Goal: Obtain resource: Obtain resource

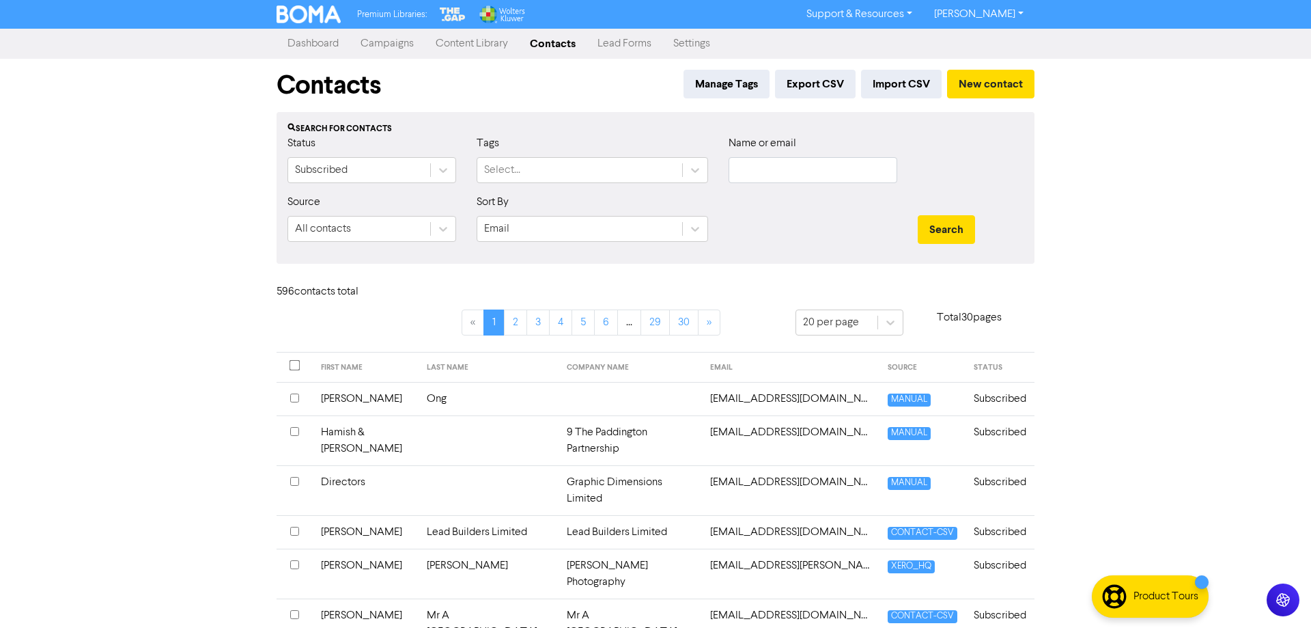
click at [638, 215] on div "Sort By Email" at bounding box center [593, 218] width 232 height 48
click at [458, 46] on link "Content Library" at bounding box center [467, 43] width 94 height 27
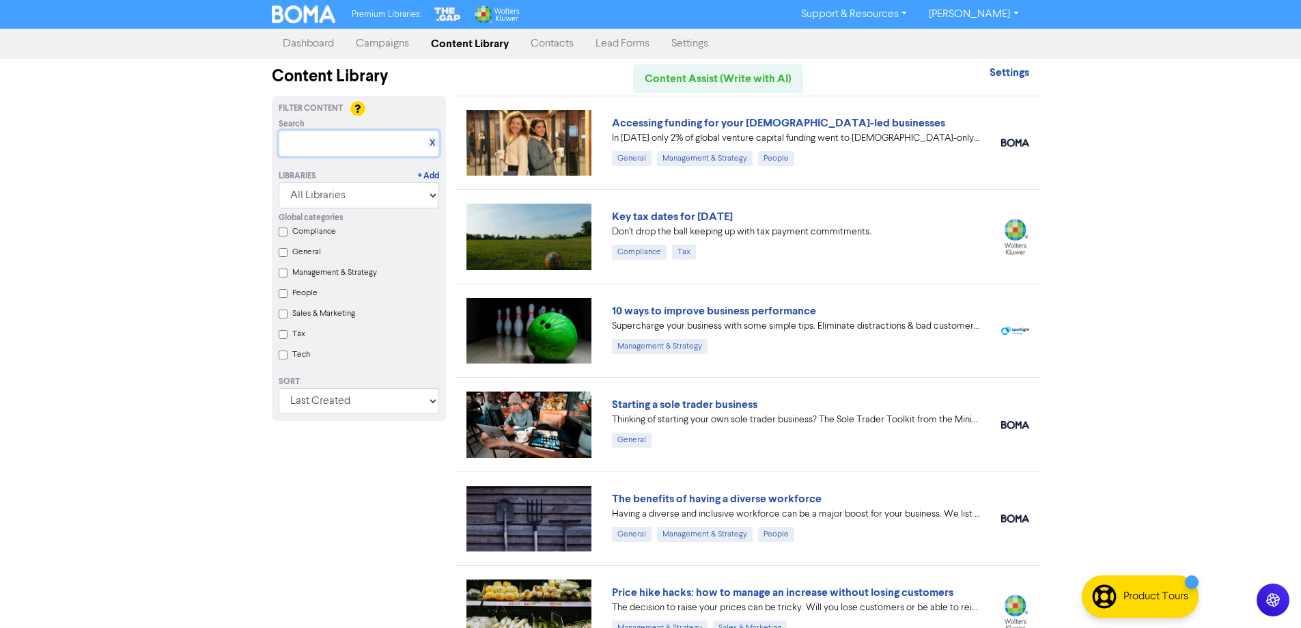
click at [369, 139] on input "text" at bounding box center [359, 143] width 160 height 26
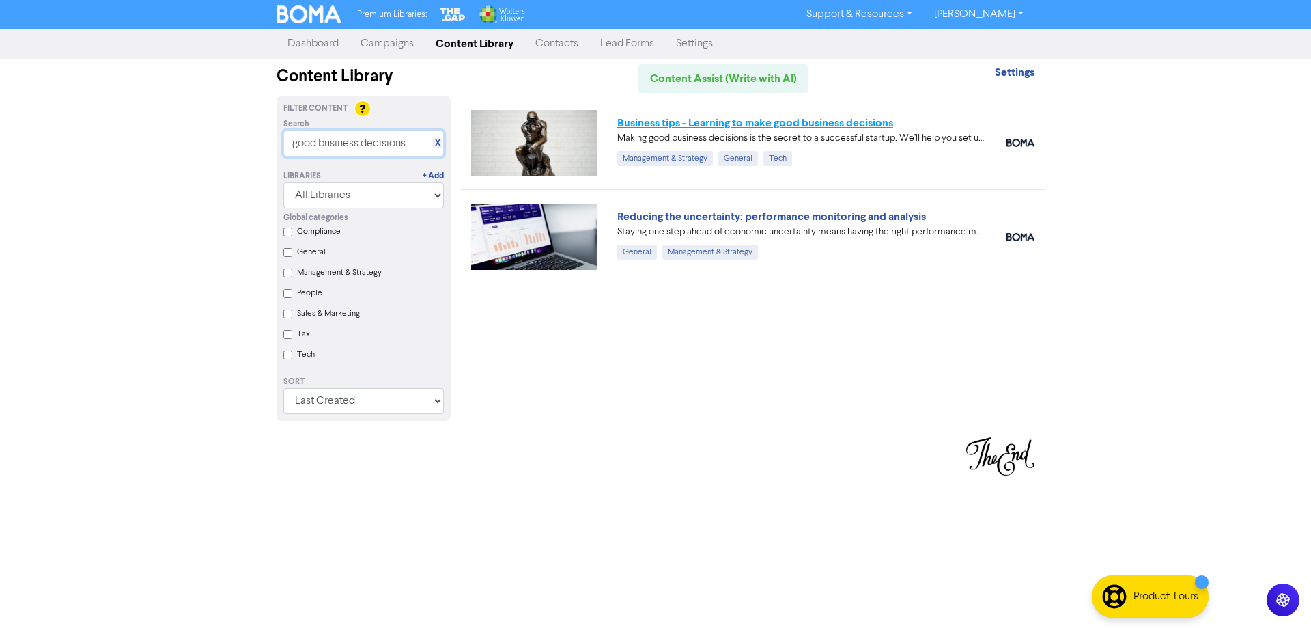
type input "good business decisions"
click at [731, 116] on link "Business tips - Learning to make good business decisions" at bounding box center [755, 123] width 276 height 14
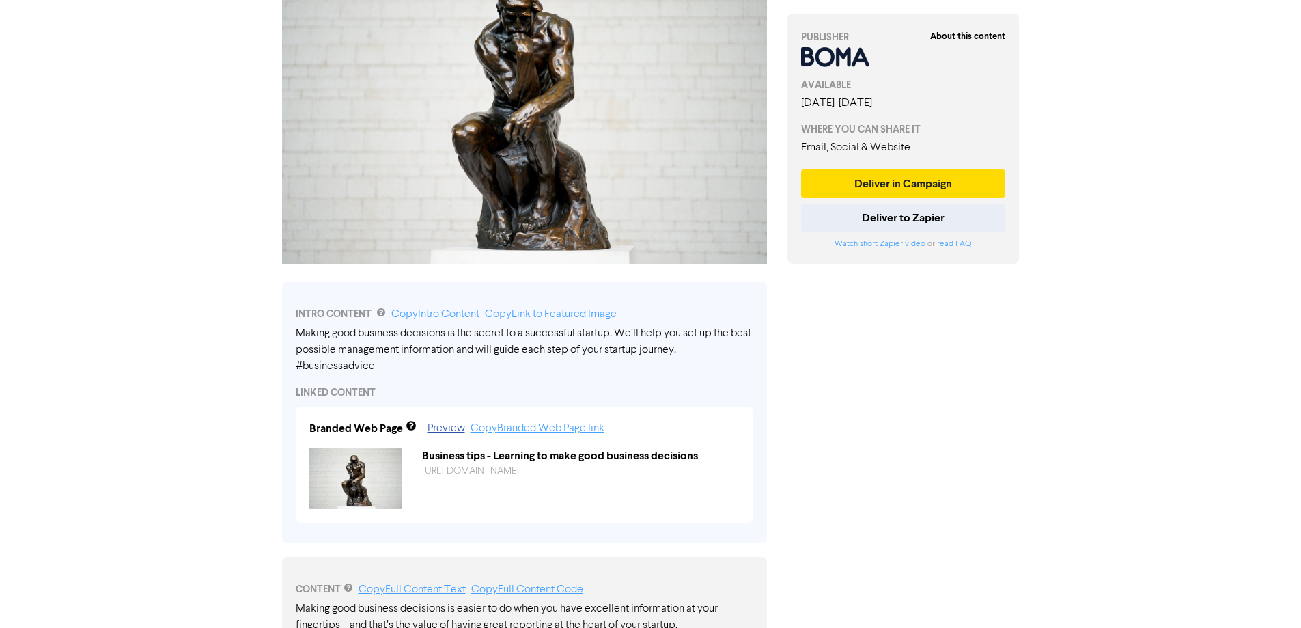
scroll to position [205, 0]
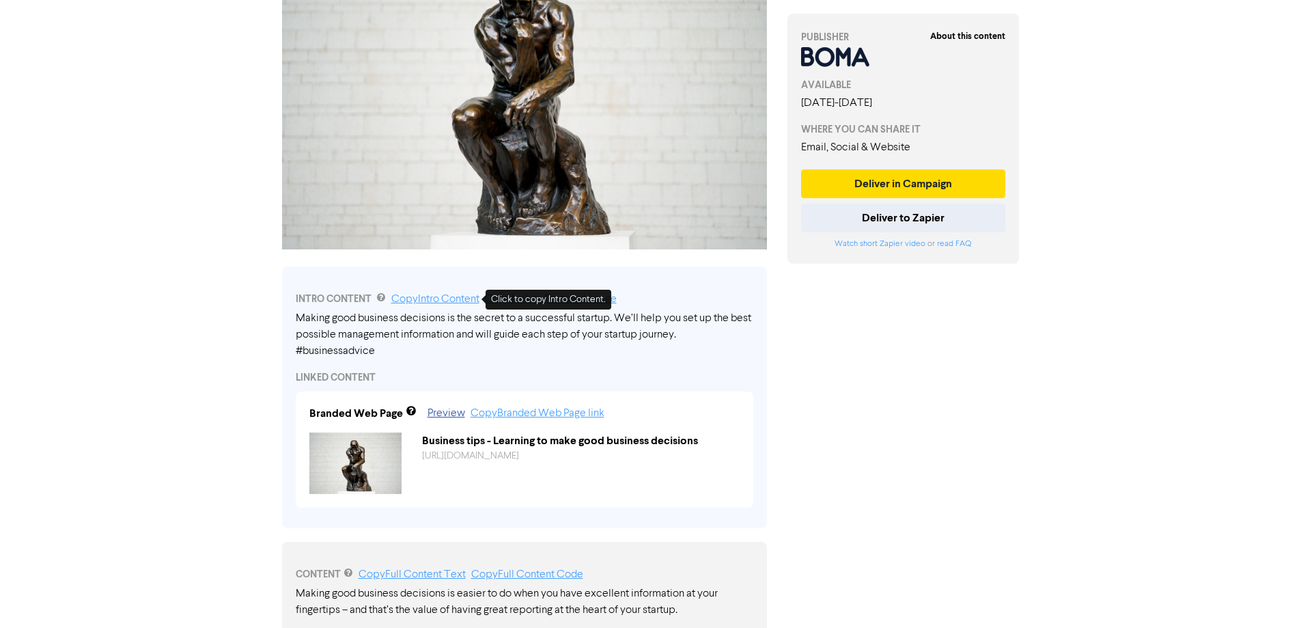
drag, startPoint x: 436, startPoint y: 299, endPoint x: 473, endPoint y: 380, distance: 88.9
click at [436, 299] on link "Copy Intro Content" at bounding box center [435, 299] width 88 height 11
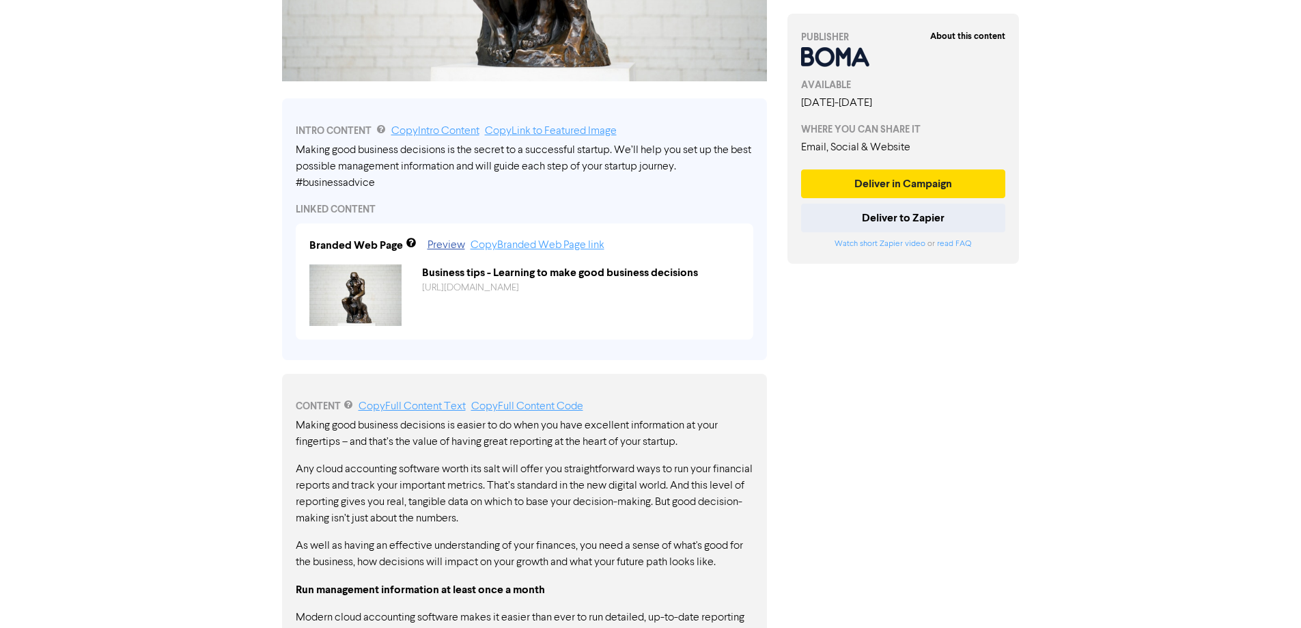
scroll to position [347, 0]
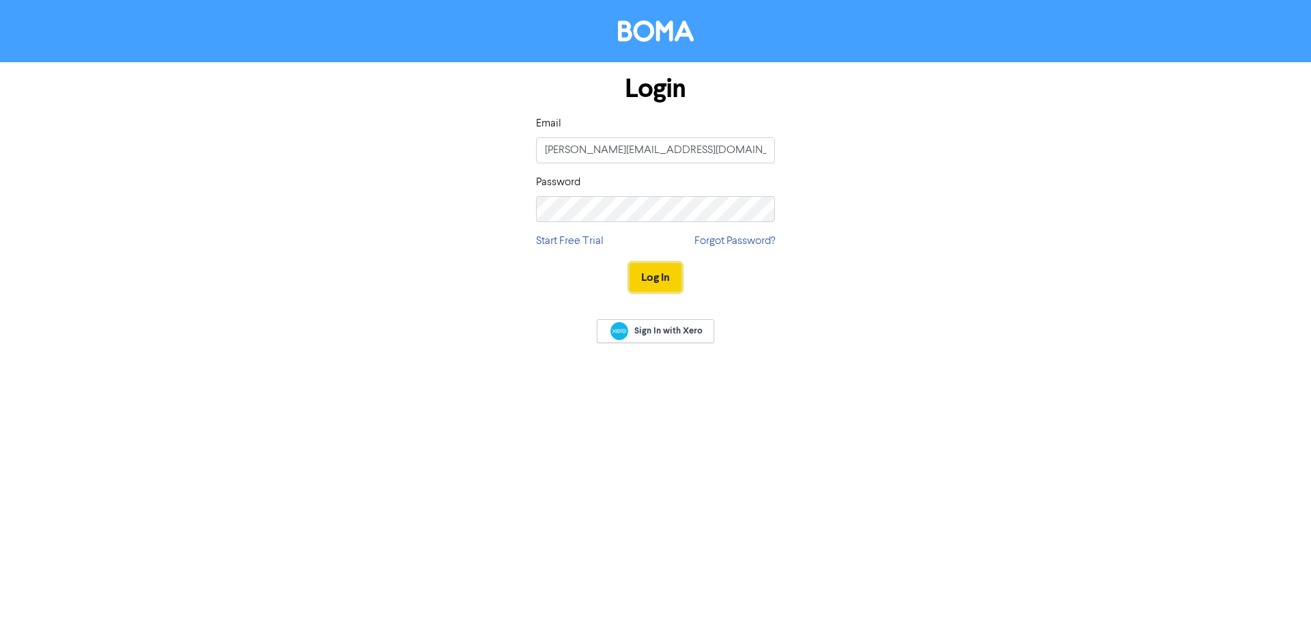
drag, startPoint x: 654, startPoint y: 275, endPoint x: 659, endPoint y: 289, distance: 14.5
click at [654, 277] on button "Log In" at bounding box center [656, 277] width 52 height 29
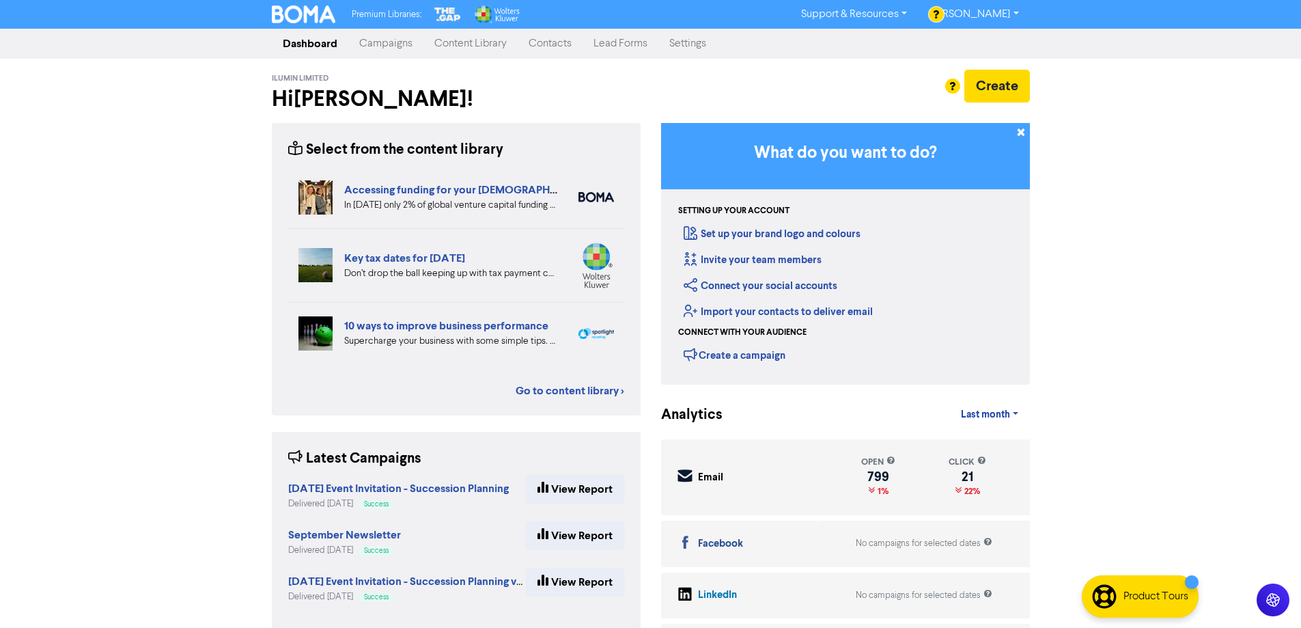
click at [460, 38] on link "Content Library" at bounding box center [470, 43] width 94 height 27
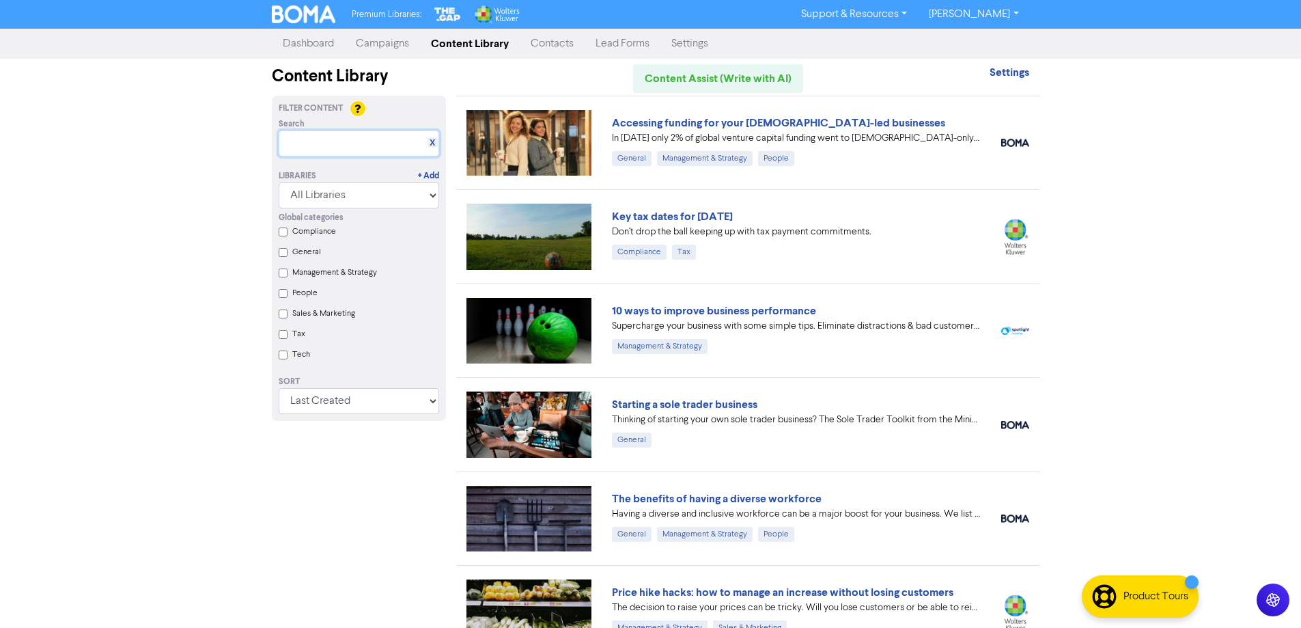
click at [369, 133] on input "text" at bounding box center [359, 143] width 160 height 26
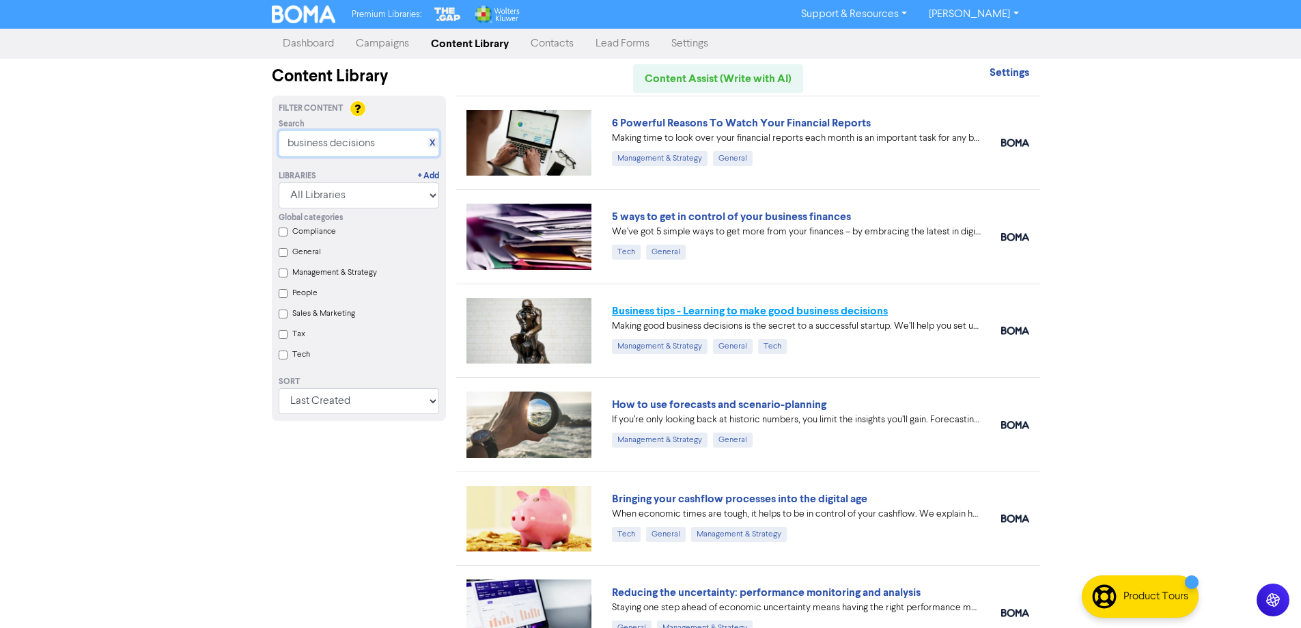
type input "business decisions"
click at [796, 311] on link "Business tips - Learning to make good business decisions" at bounding box center [750, 311] width 276 height 14
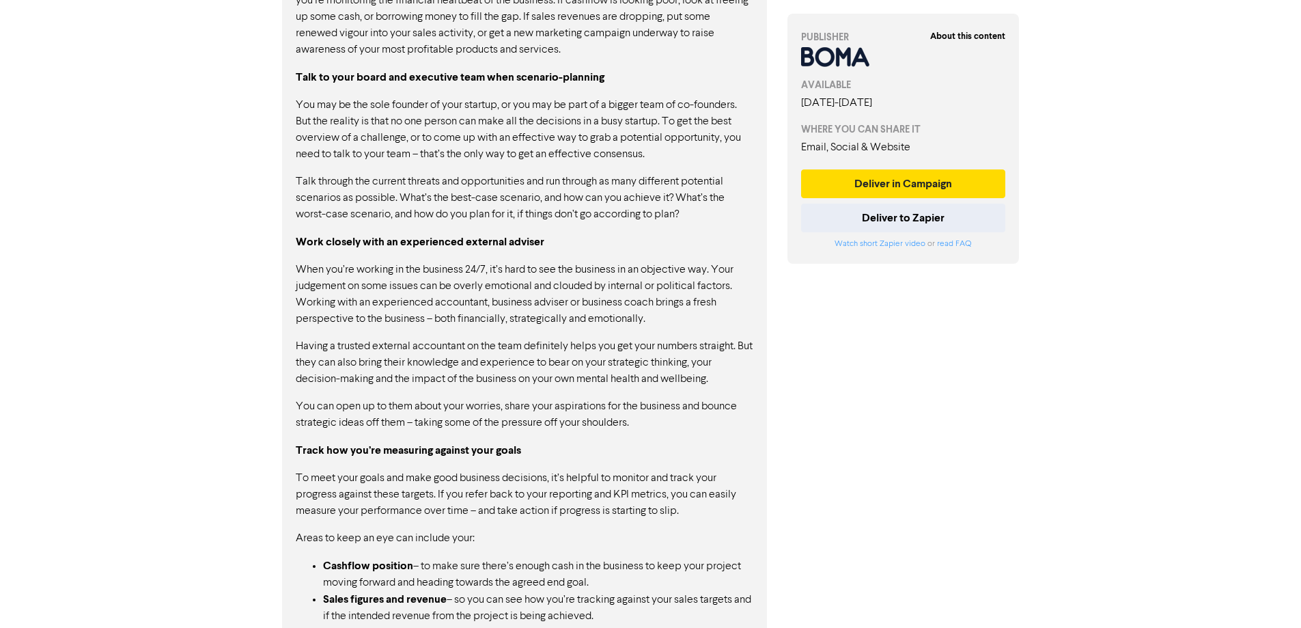
scroll to position [1298, 0]
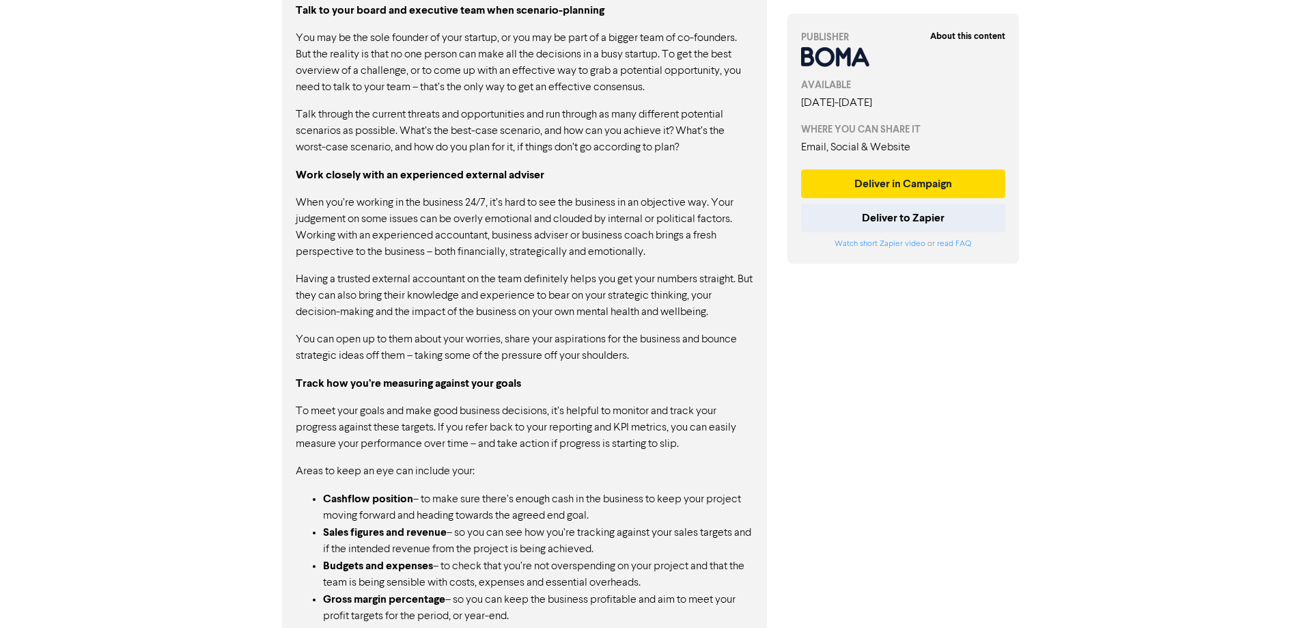
click at [313, 224] on p "When you’re working in the business 24/7, it’s hard to see the business in an o…" at bounding box center [525, 228] width 458 height 66
click at [294, 202] on div "CONTENT Copy Full Content Text Copy Full Content Code Making good business deci…" at bounding box center [524, 109] width 485 height 1321
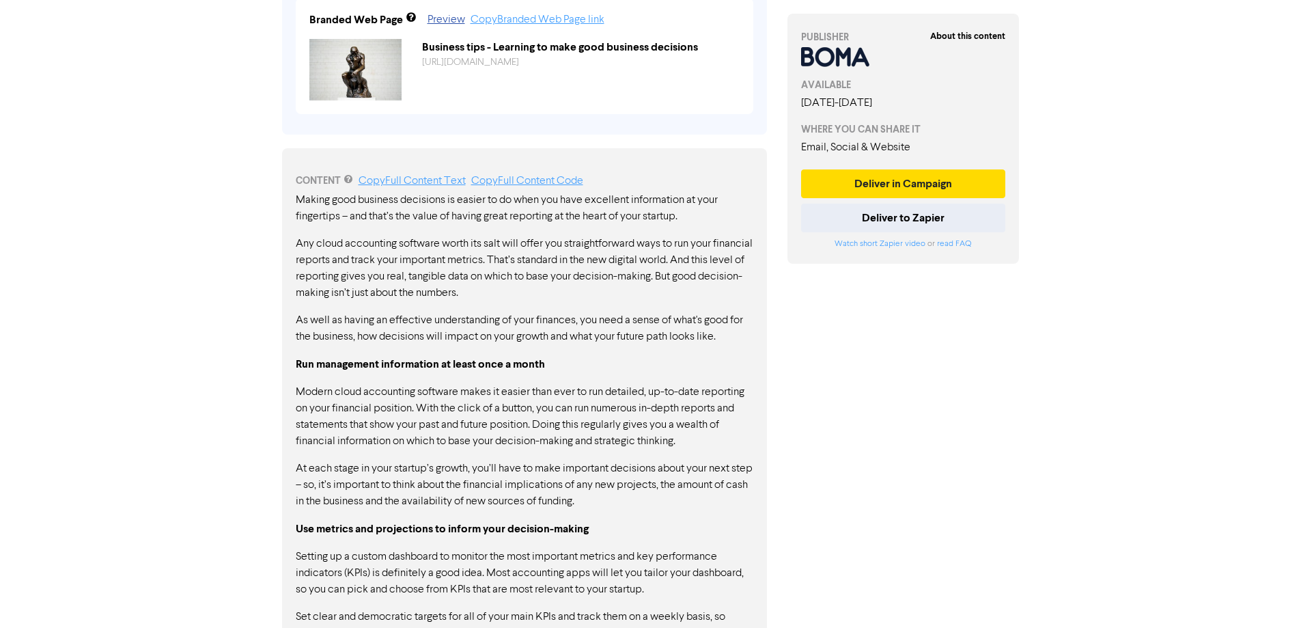
scroll to position [341, 0]
